Goal: Browse casually

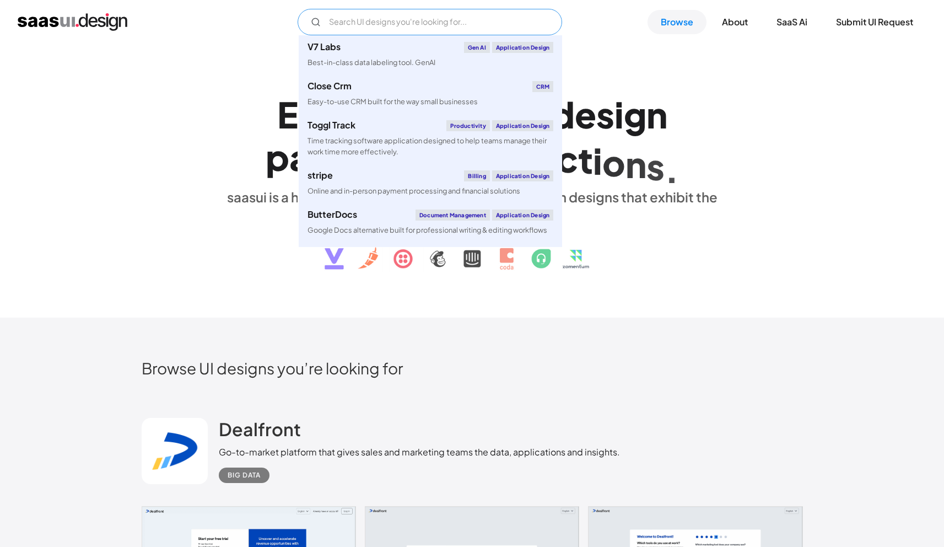
click at [433, 27] on input "Email Form" at bounding box center [430, 22] width 265 height 26
click at [625, 31] on div "V7 Labs Gen AI Application Design Best-in-class data labeling tool. GenAI Close…" at bounding box center [472, 22] width 909 height 26
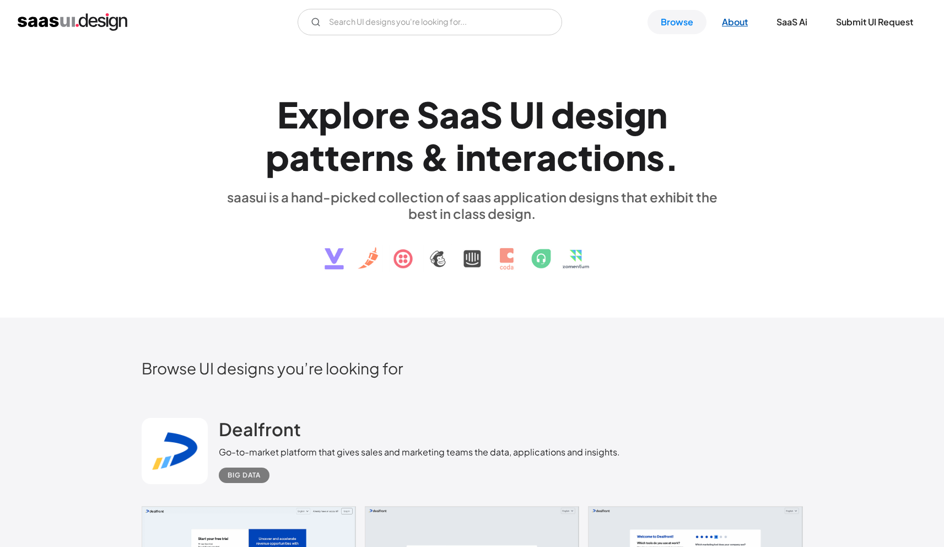
click at [735, 29] on link "About" at bounding box center [735, 22] width 52 height 24
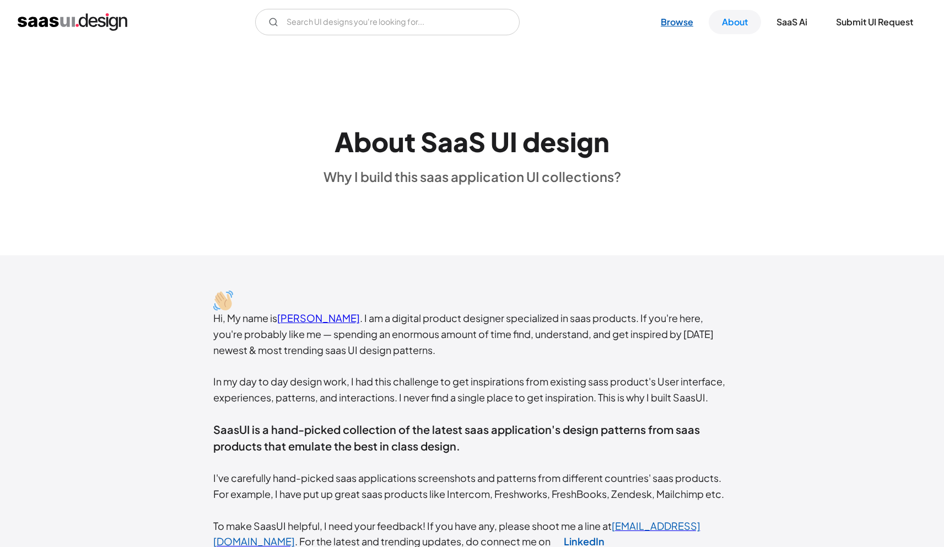
click at [668, 24] on link "Browse" at bounding box center [677, 22] width 59 height 24
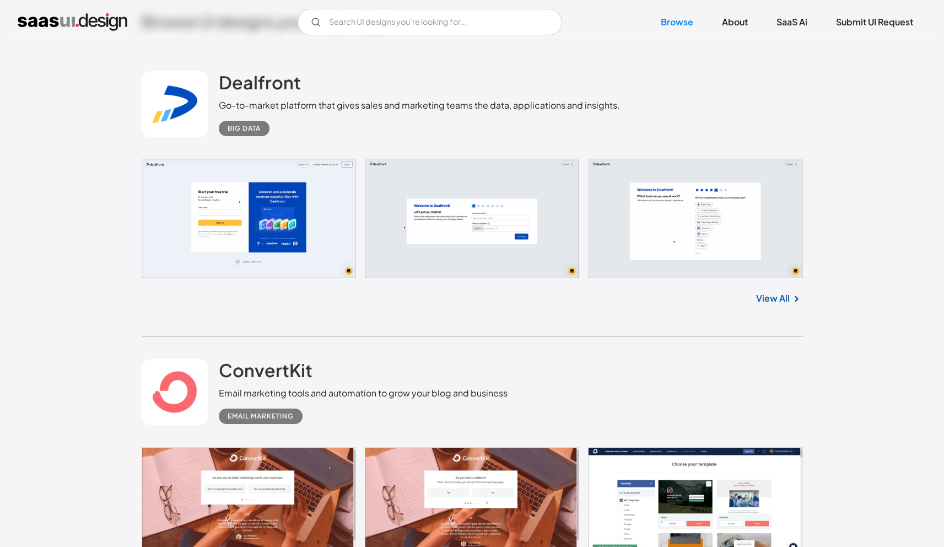
scroll to position [351, 0]
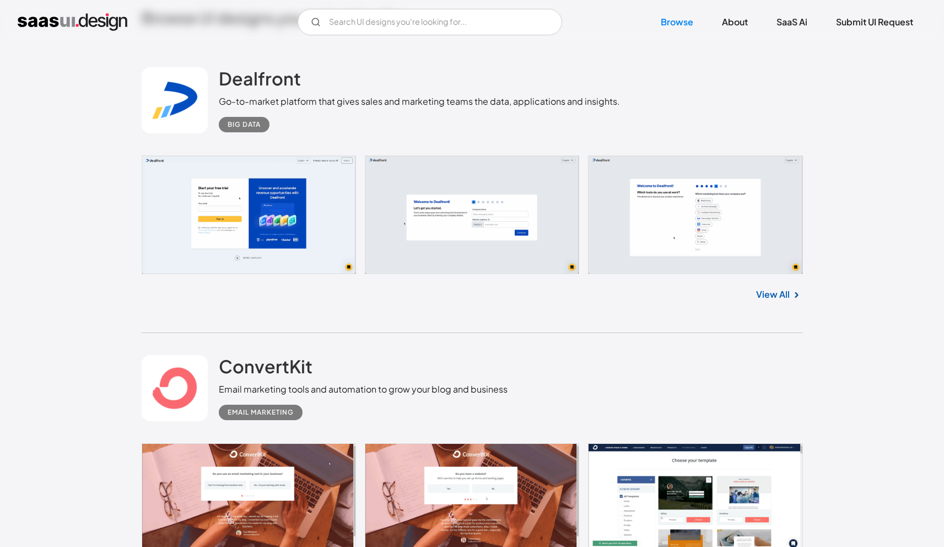
click at [172, 102] on link at bounding box center [175, 100] width 66 height 66
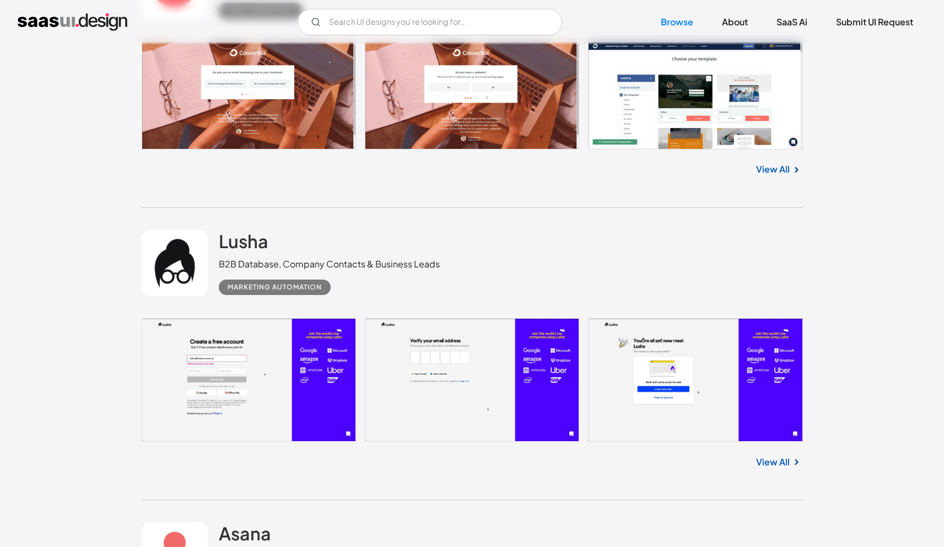
scroll to position [756, 0]
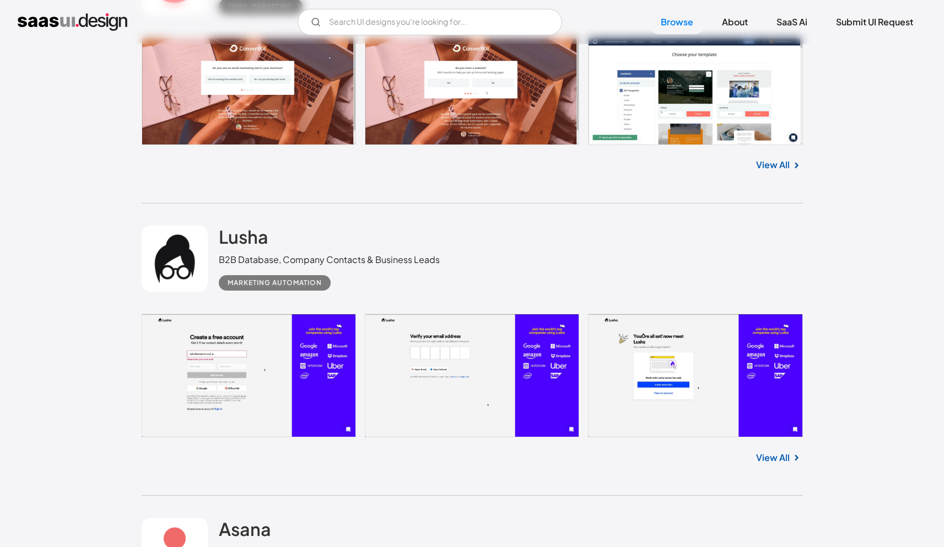
click at [271, 310] on div "Lusha B2B Database, Company Contacts & Business Leads Marketing Automation" at bounding box center [472, 258] width 661 height 110
click at [261, 349] on link at bounding box center [472, 375] width 661 height 123
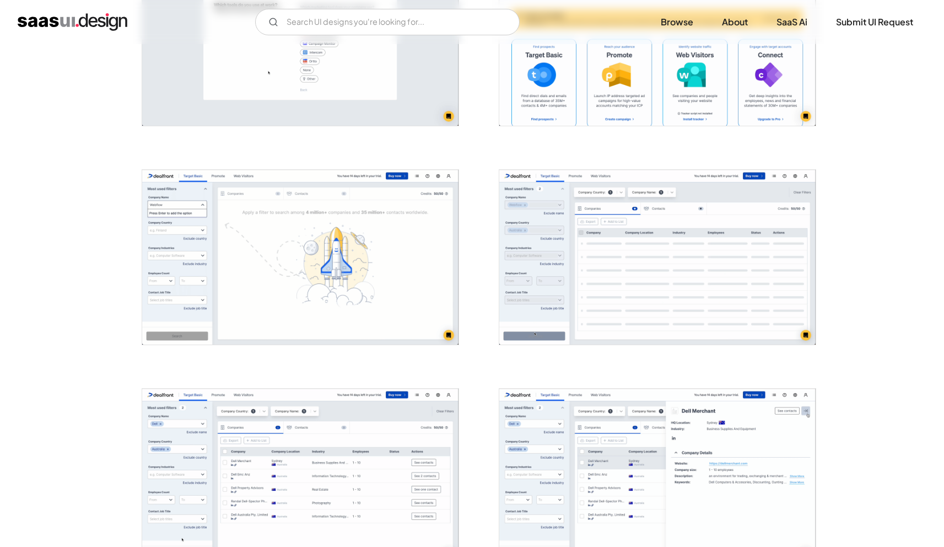
scroll to position [527, 0]
click at [245, 278] on img "open lightbox" at bounding box center [300, 256] width 316 height 175
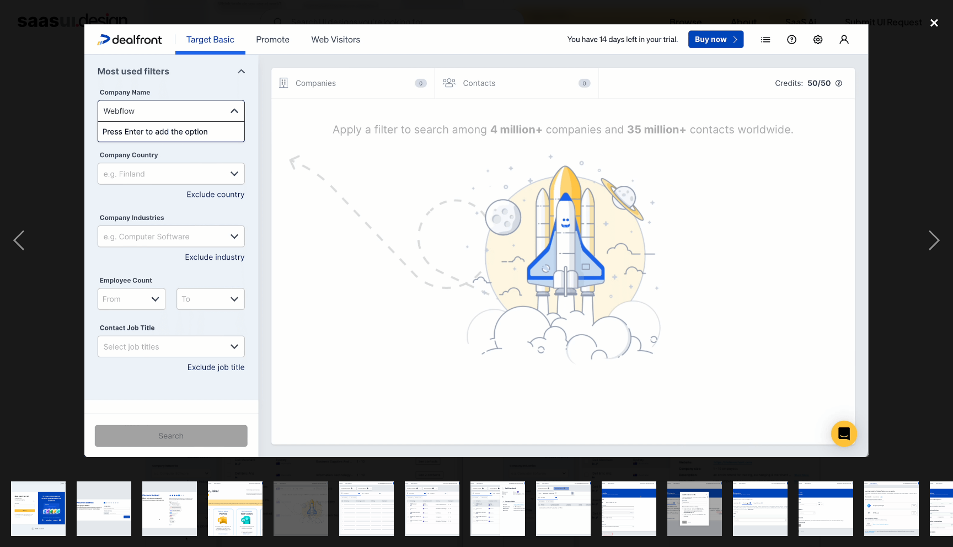
click at [932, 29] on div "close lightbox" at bounding box center [933, 23] width 37 height 24
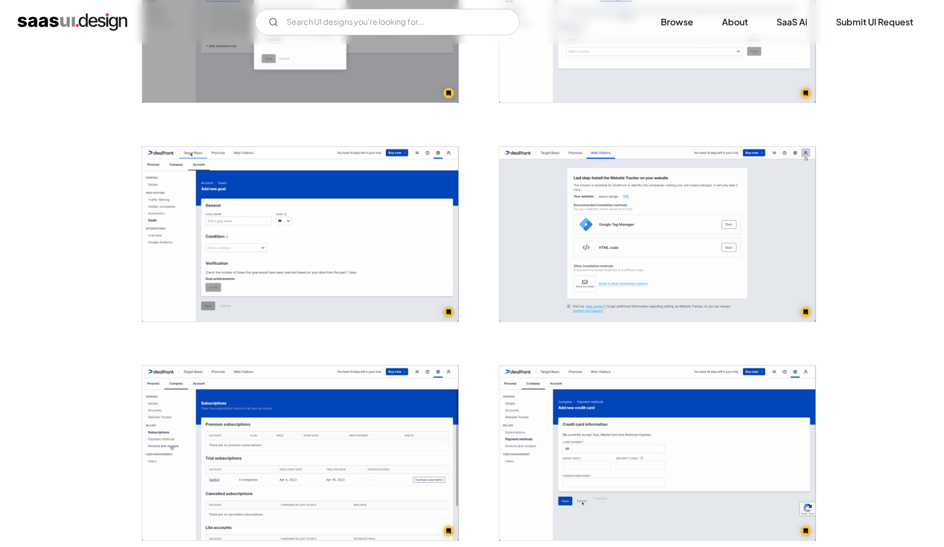
scroll to position [1808, 0]
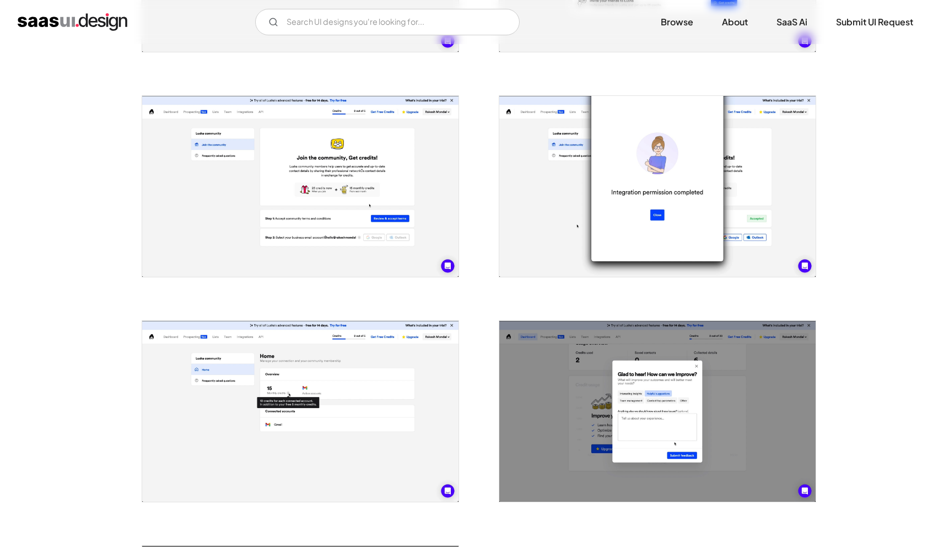
scroll to position [1913, 0]
